Goal: Information Seeking & Learning: Check status

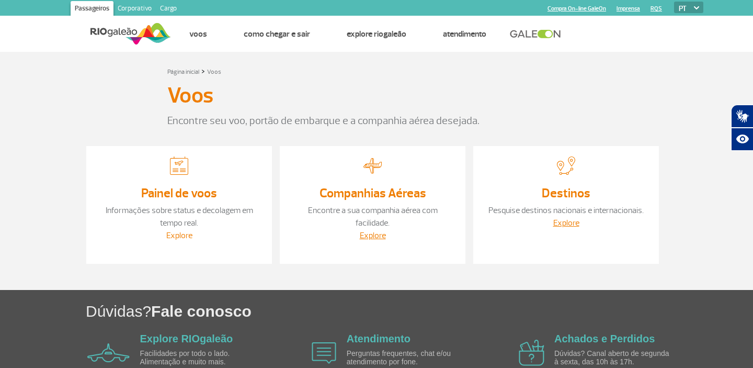
click at [182, 233] on link "Explore" at bounding box center [179, 235] width 26 height 10
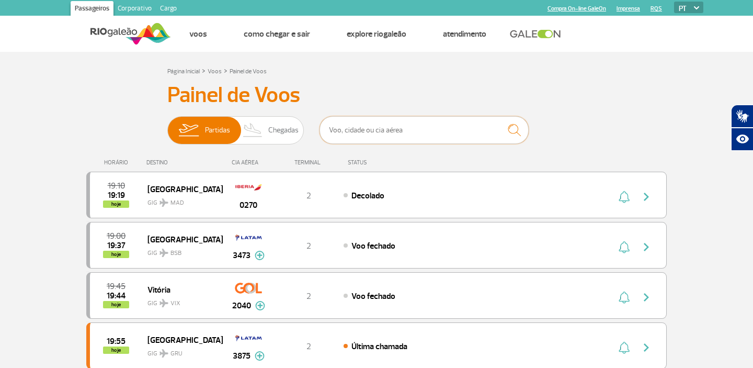
click at [363, 129] on input "text" at bounding box center [423, 130] width 209 height 28
type input "[GEOGRAPHIC_DATA]"
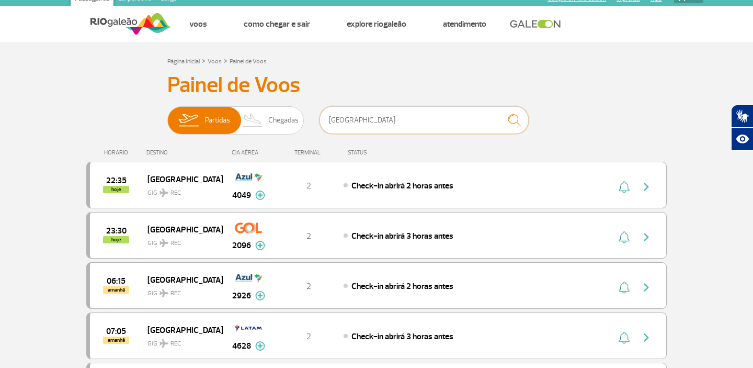
scroll to position [9, 0]
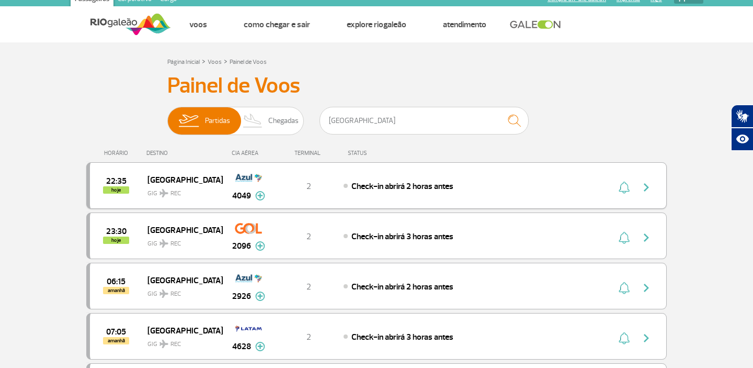
click at [360, 193] on div "22:35 hoje Recife GIG REC 4049 2 Check-in abrirá 2 horas antes Parcerias: TAP P…" at bounding box center [376, 185] width 580 height 47
click at [651, 183] on img "button" at bounding box center [646, 187] width 13 height 13
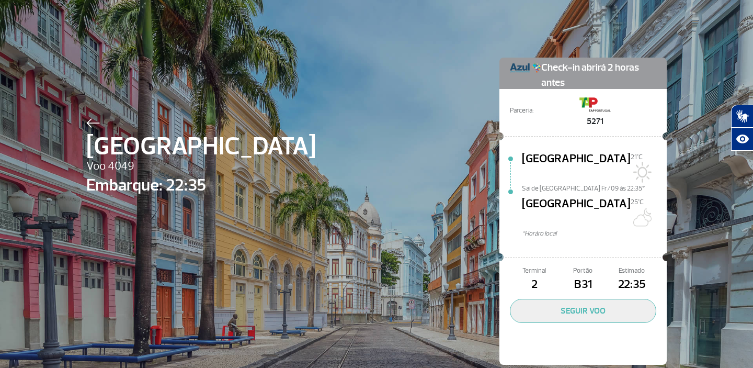
click at [575, 276] on span "B31" at bounding box center [582, 285] width 49 height 18
click at [557, 248] on div at bounding box center [582, 257] width 159 height 18
click at [593, 119] on span "5271" at bounding box center [594, 121] width 31 height 13
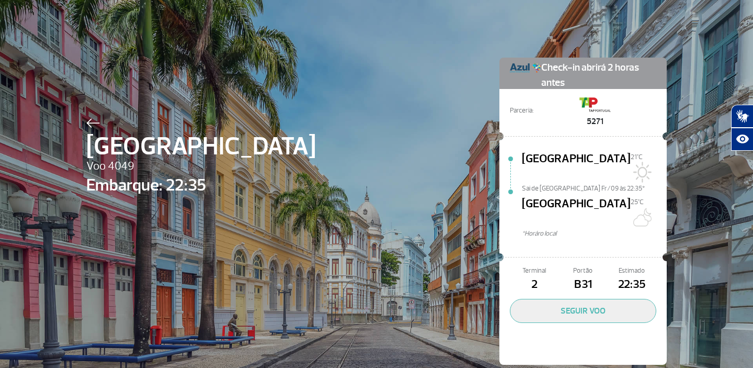
click at [579, 150] on span "[GEOGRAPHIC_DATA]" at bounding box center [576, 166] width 109 height 33
click at [549, 228] on span "*Horáro local" at bounding box center [594, 233] width 145 height 10
click at [631, 158] on span "21°C" at bounding box center [637, 157] width 12 height 8
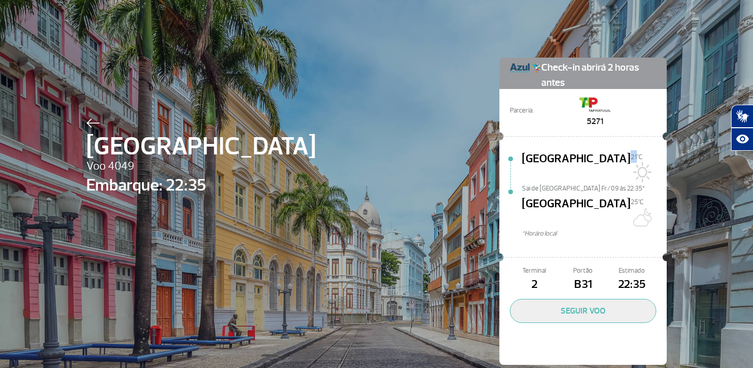
click at [631, 158] on span "21°C" at bounding box center [637, 157] width 12 height 8
click at [631, 198] on span "25°C" at bounding box center [637, 202] width 13 height 8
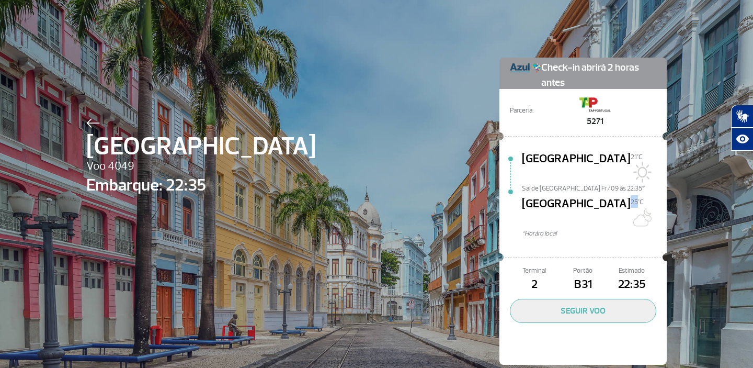
click at [631, 198] on span "25°C" at bounding box center [637, 202] width 13 height 8
click at [580, 202] on div "Recife 25°C" at bounding box center [594, 211] width 145 height 33
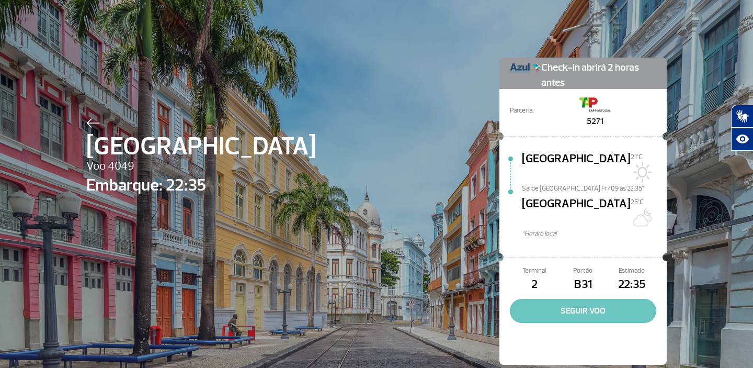
click at [587, 299] on button "SEGUIR VOO" at bounding box center [583, 311] width 146 height 24
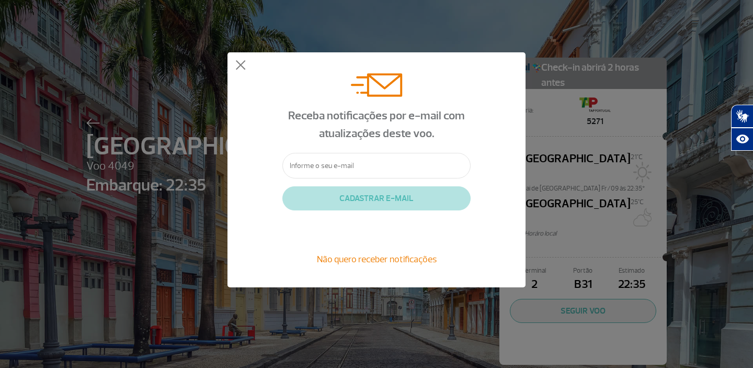
click at [450, 158] on input "text" at bounding box center [376, 166] width 188 height 26
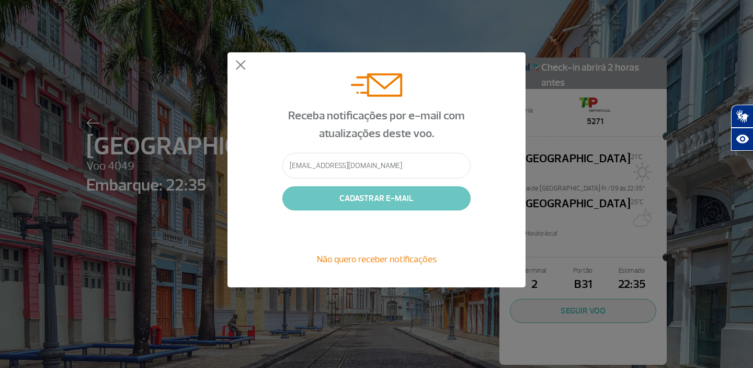
type input "[EMAIL_ADDRESS][DOMAIN_NAME]"
click at [396, 193] on button "CADASTRAR E-MAIL" at bounding box center [376, 198] width 188 height 24
